Goal: Task Accomplishment & Management: Manage account settings

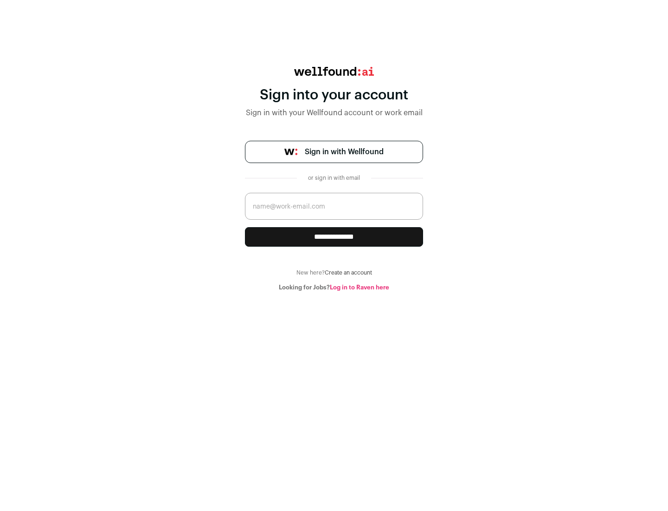
click at [344, 152] on span "Sign in with Wellfound" at bounding box center [344, 151] width 79 height 11
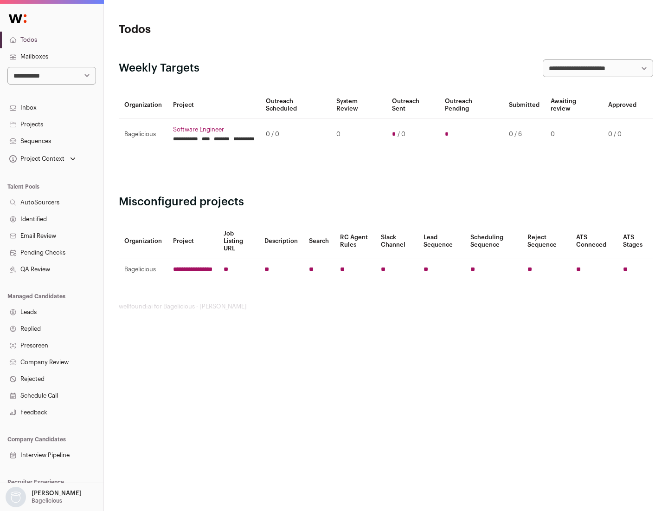
click at [52, 124] on link "Projects" at bounding box center [52, 124] width 104 height 17
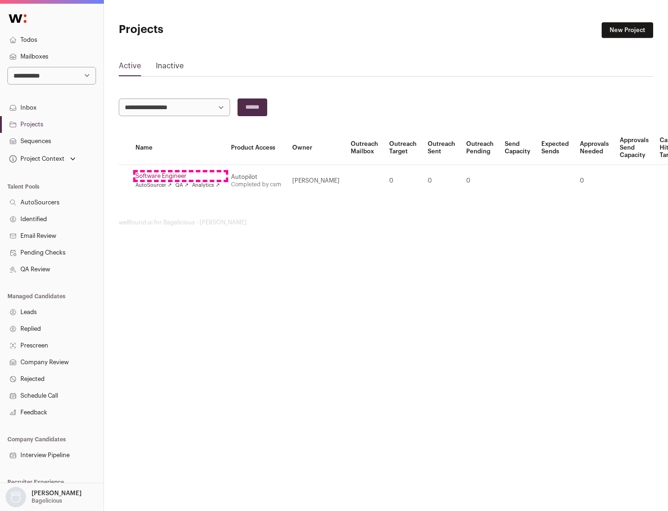
click at [181, 176] on link "Software Engineer" at bounding box center [178, 175] width 84 height 7
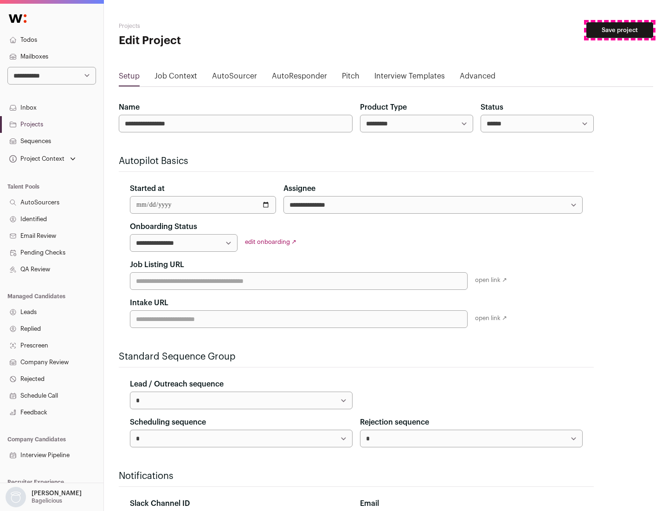
click at [620, 30] on button "Save project" at bounding box center [620, 30] width 67 height 16
